Goal: Transaction & Acquisition: Subscribe to service/newsletter

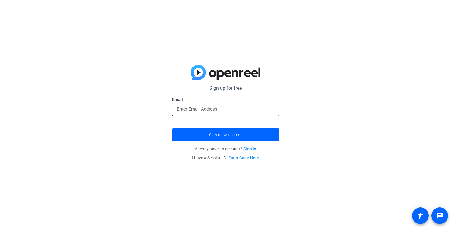
click at [230, 104] on div at bounding box center [225, 108] width 97 height 13
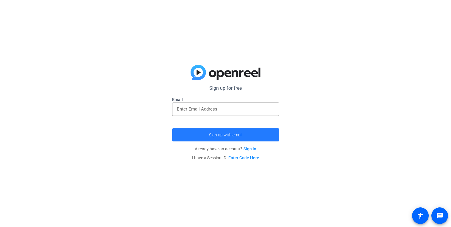
click at [224, 132] on span "submit" at bounding box center [225, 135] width 107 height 14
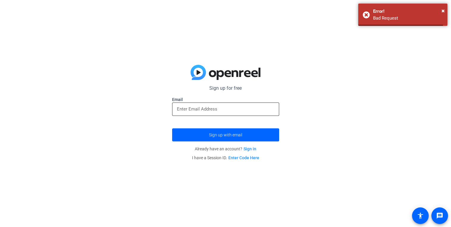
click at [224, 111] on input "email" at bounding box center [225, 108] width 97 height 7
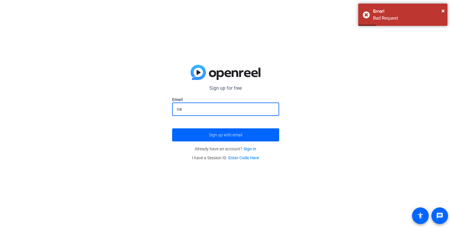
type input "ca"
click at [249, 150] on link "Sign in" at bounding box center [249, 148] width 13 height 5
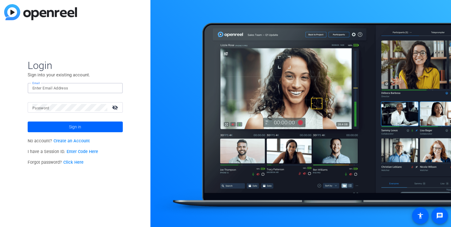
click at [98, 89] on input "Email" at bounding box center [75, 88] width 86 height 7
click at [187, 74] on div at bounding box center [300, 113] width 300 height 227
click at [99, 88] on input "Email" at bounding box center [75, 88] width 86 height 7
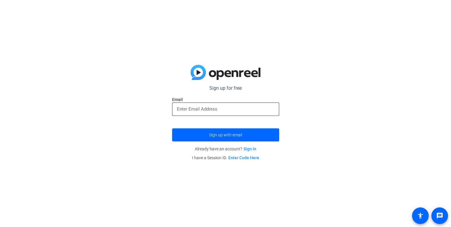
click at [194, 107] on input "email" at bounding box center [225, 108] width 97 height 7
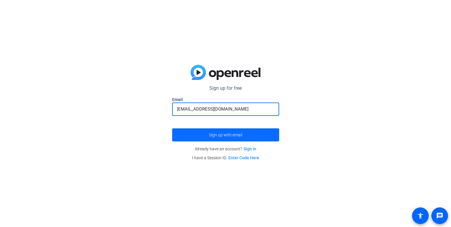
type input "[EMAIL_ADDRESS][DOMAIN_NAME]"
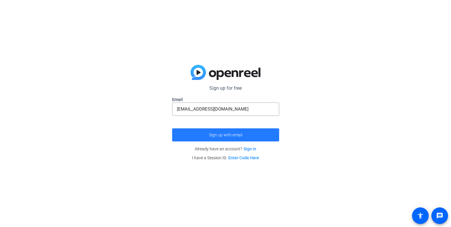
click at [206, 140] on span "submit" at bounding box center [225, 135] width 107 height 14
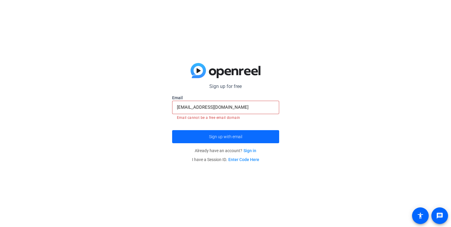
click at [209, 137] on span "Sign up with email" at bounding box center [225, 137] width 33 height 0
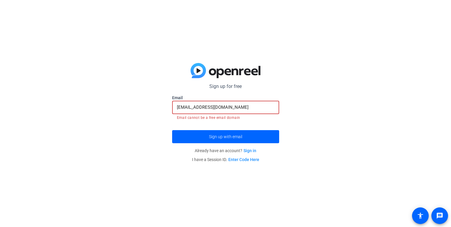
click at [177, 109] on input "[EMAIL_ADDRESS][DOMAIN_NAME]" at bounding box center [225, 107] width 97 height 7
click at [172, 130] on button "Sign up with email" at bounding box center [225, 136] width 107 height 13
drag, startPoint x: 233, startPoint y: 110, endPoint x: 129, endPoint y: 108, distance: 103.7
click at [129, 108] on div "Sign up for free Email [EMAIL_ADDRESS][DOMAIN_NAME] Email cannot be a free emai…" at bounding box center [225, 113] width 451 height 227
